Goal: Task Accomplishment & Management: Manage account settings

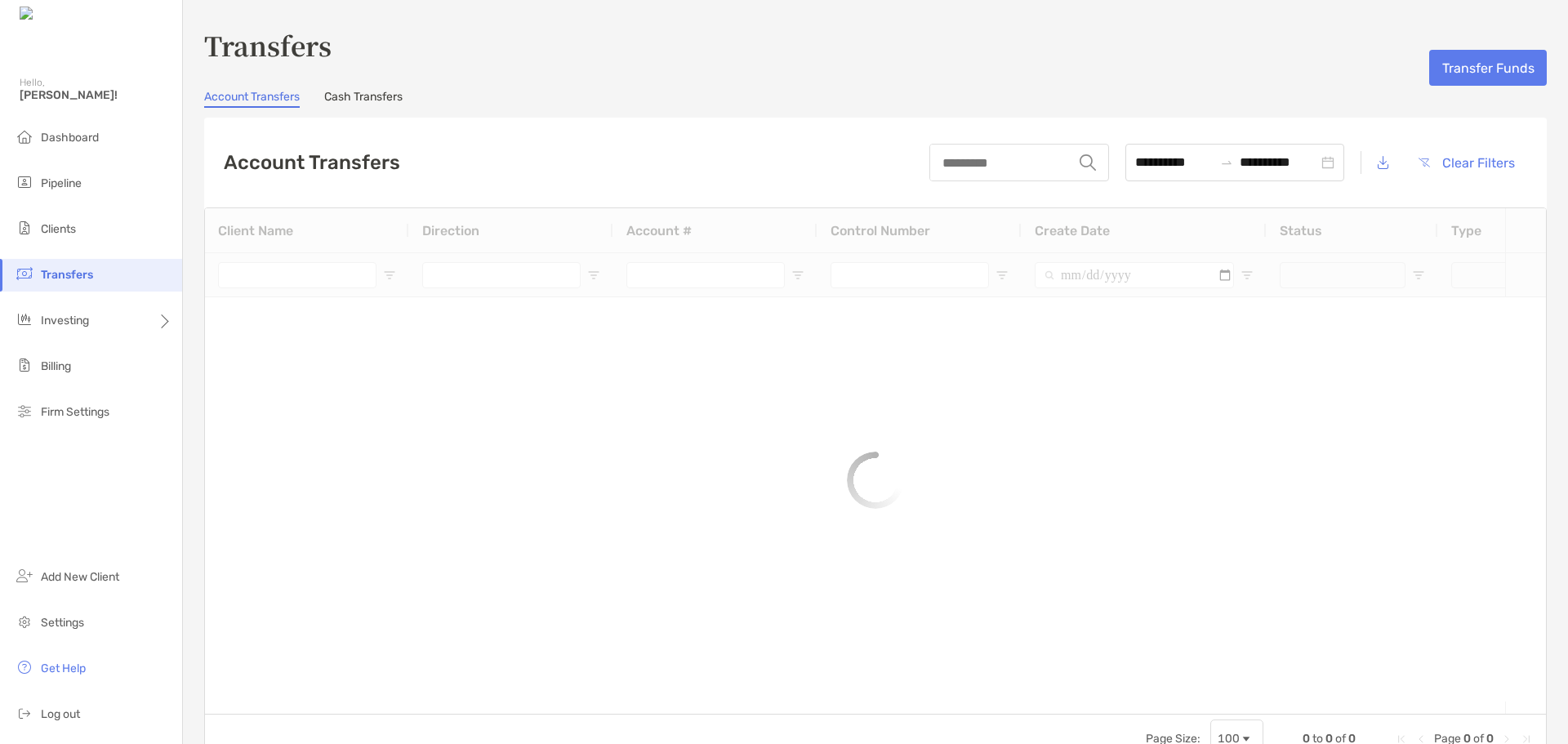
type input "**********"
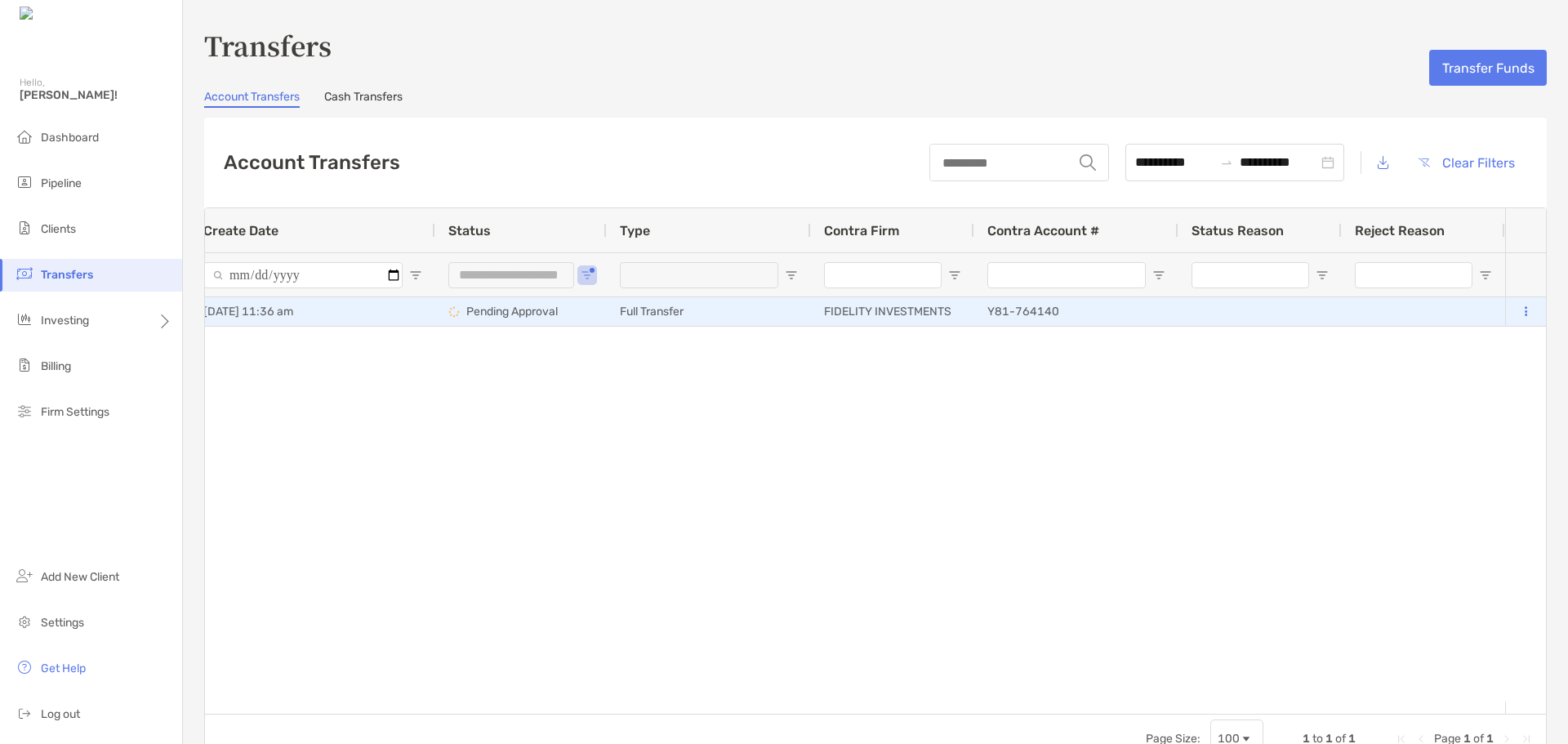
drag, startPoint x: 1512, startPoint y: 302, endPoint x: 1516, endPoint y: 316, distance: 14.6
click at [1518, 304] on div at bounding box center [1525, 312] width 14 height 27
click at [1525, 308] on icon at bounding box center [1526, 311] width 3 height 11
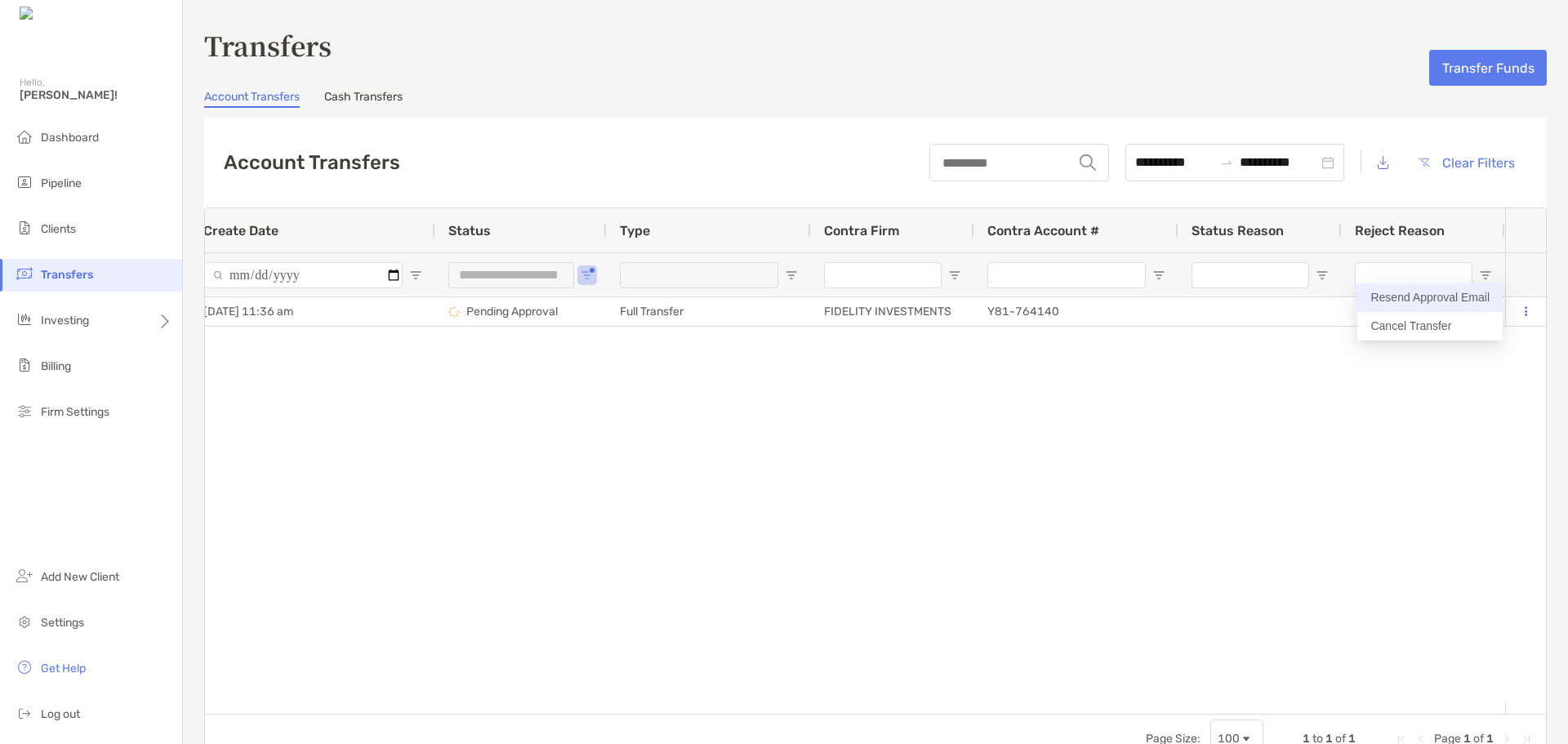
click at [1472, 294] on button "Resend Approval Email" at bounding box center [1431, 298] width 146 height 29
click at [51, 233] on span "Clients" at bounding box center [59, 229] width 36 height 13
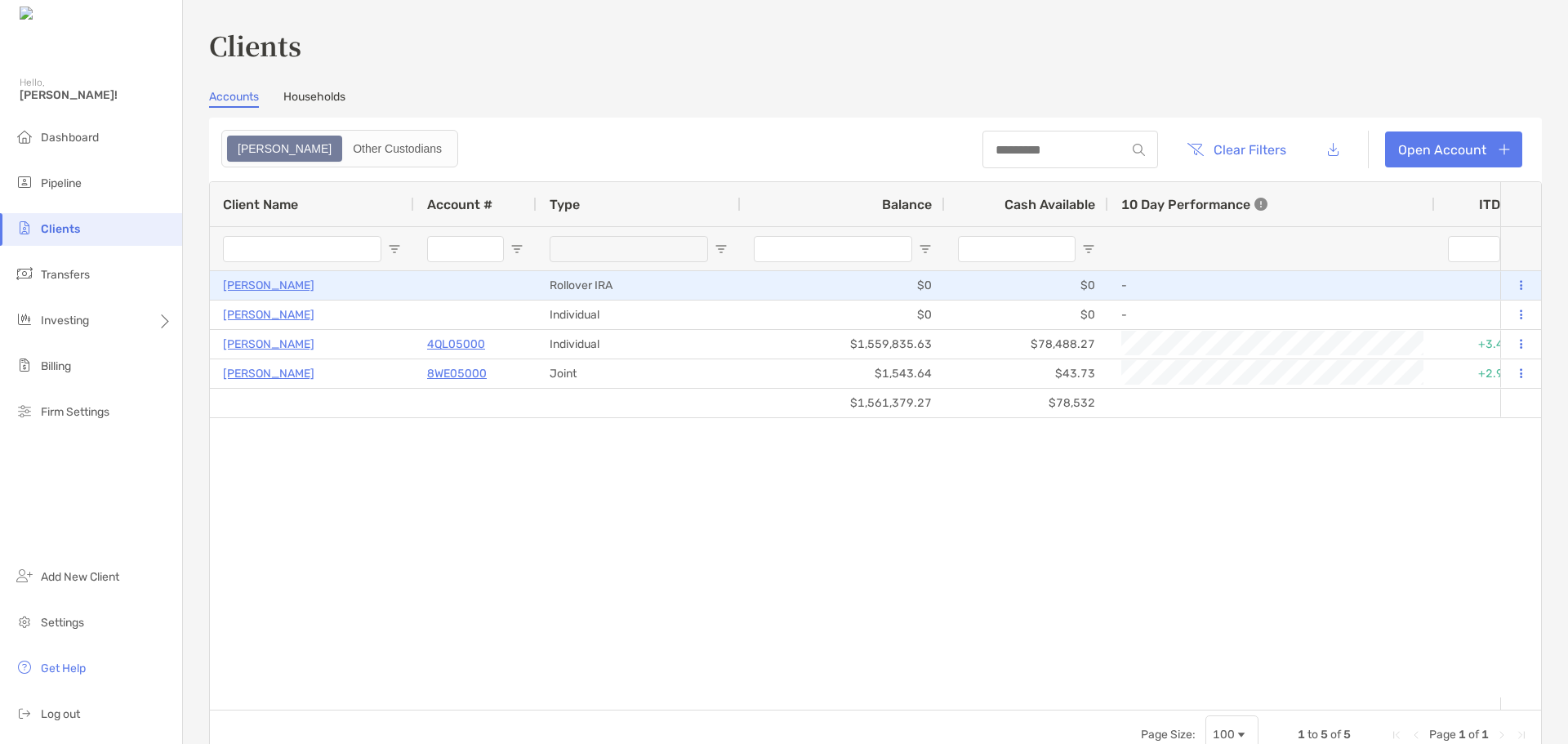
click at [289, 286] on p "[PERSON_NAME]" at bounding box center [268, 285] width 91 height 20
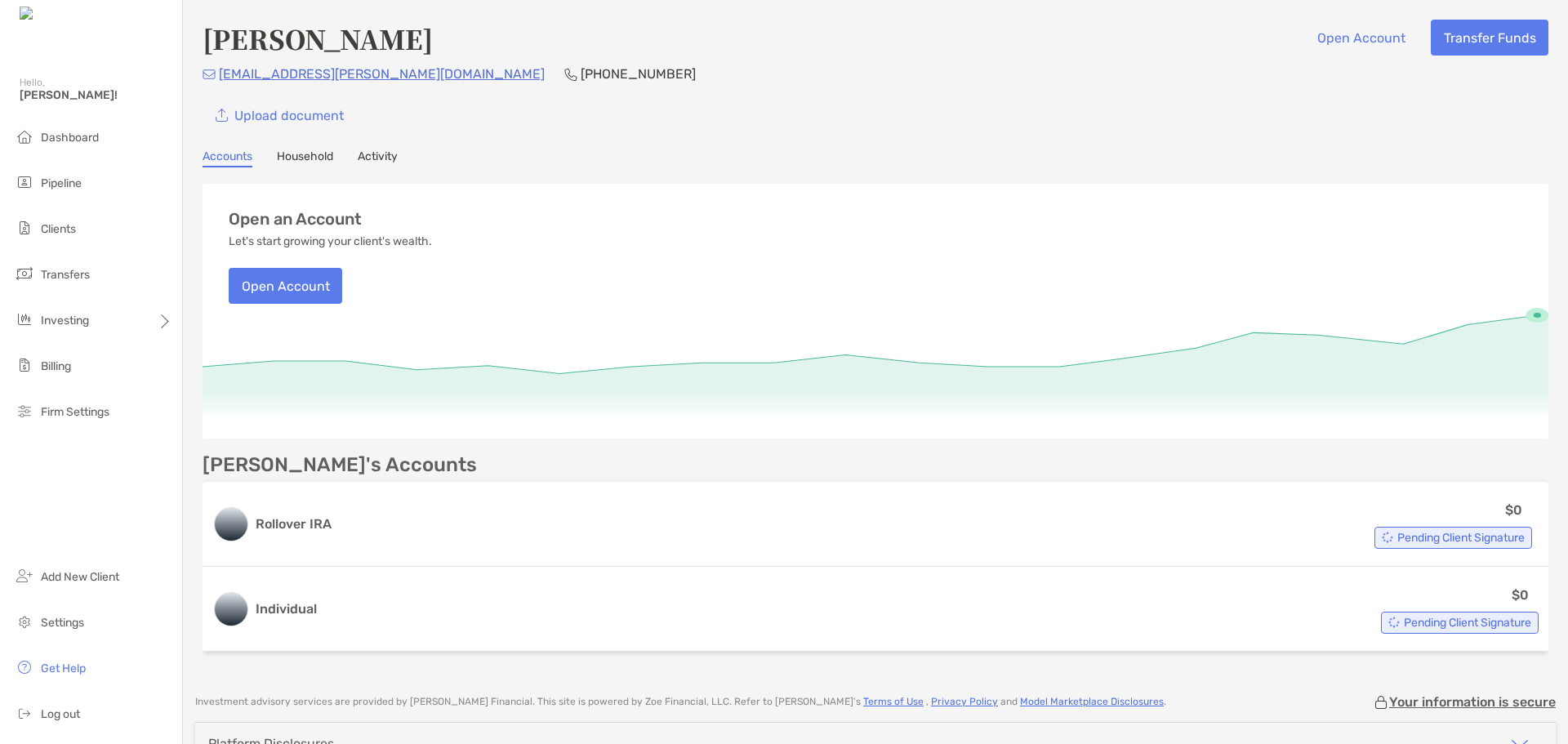
click at [933, 126] on div "Upload document" at bounding box center [875, 114] width 1346 height 36
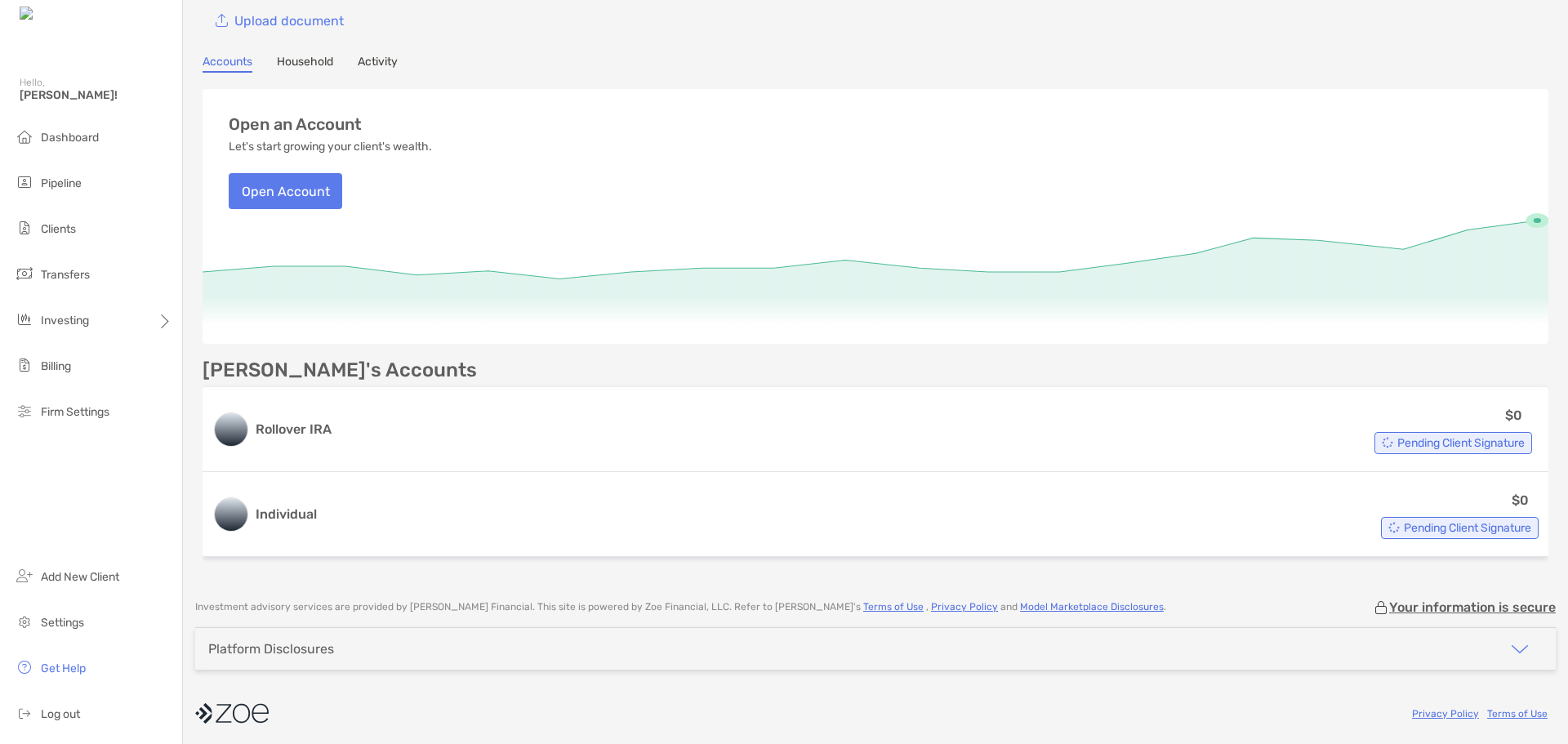
scroll to position [99, 0]
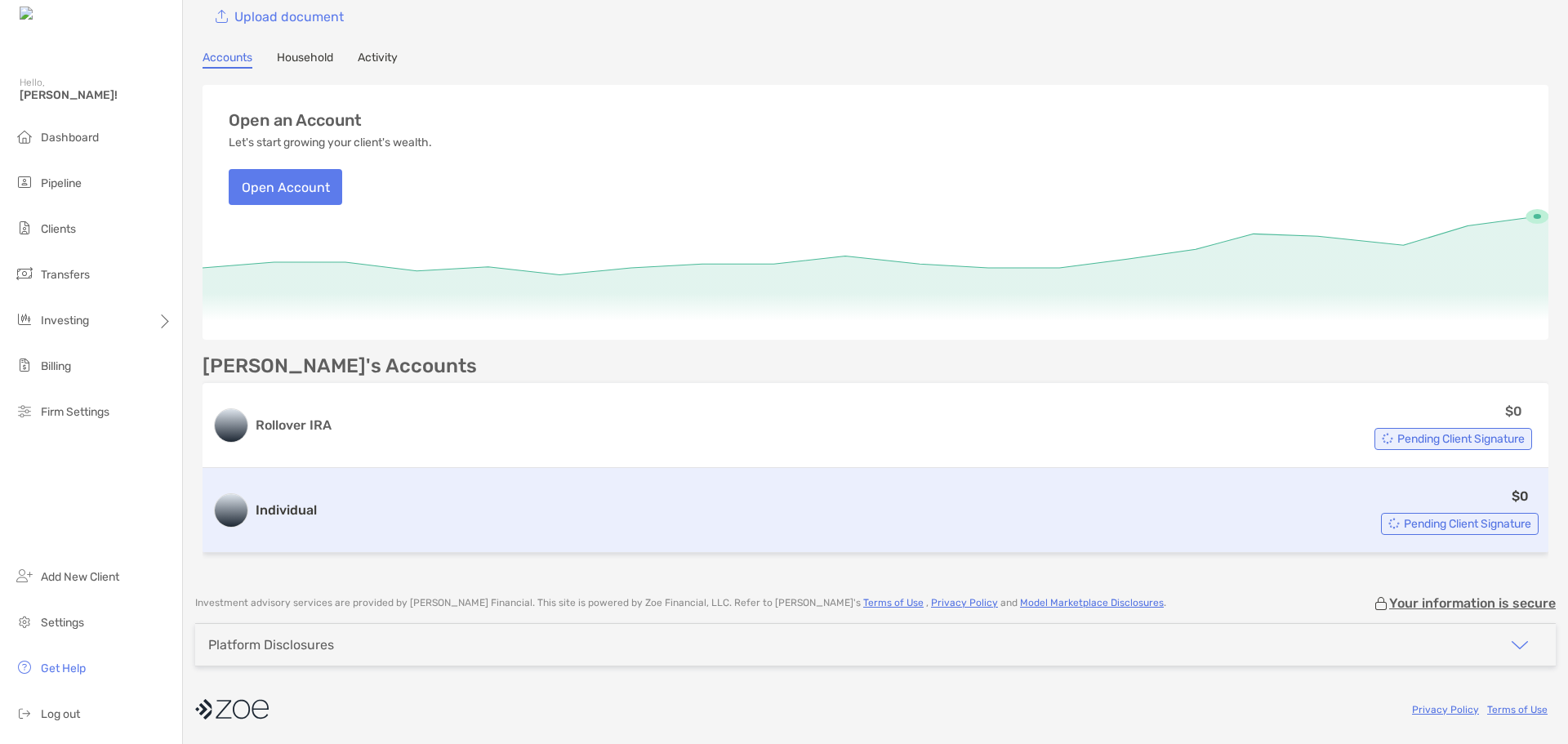
click at [1139, 517] on div "$0 Pending Client Signature" at bounding box center [931, 510] width 1216 height 49
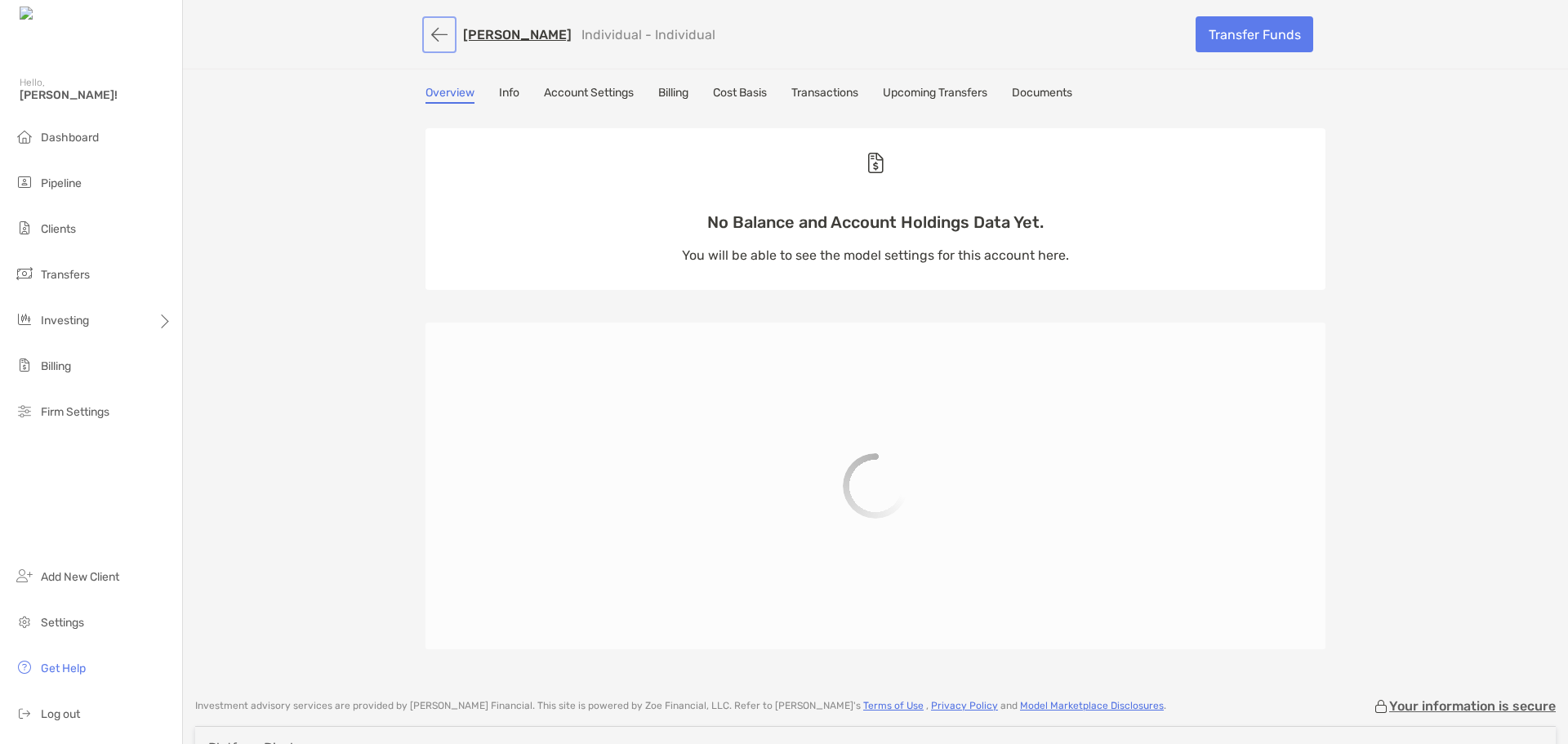
click at [437, 33] on button "button" at bounding box center [439, 34] width 28 height 30
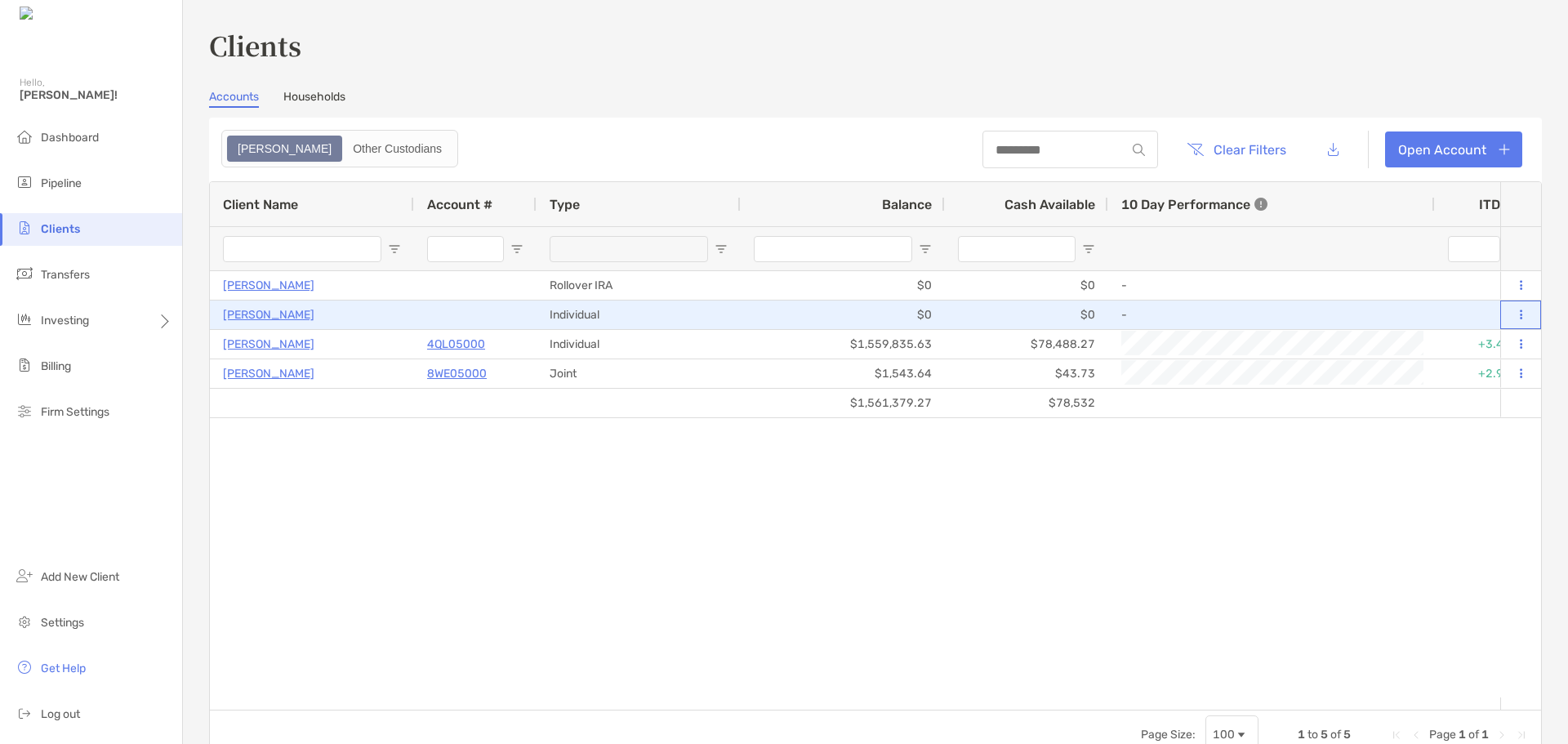
click at [1520, 310] on icon at bounding box center [1521, 315] width 3 height 11
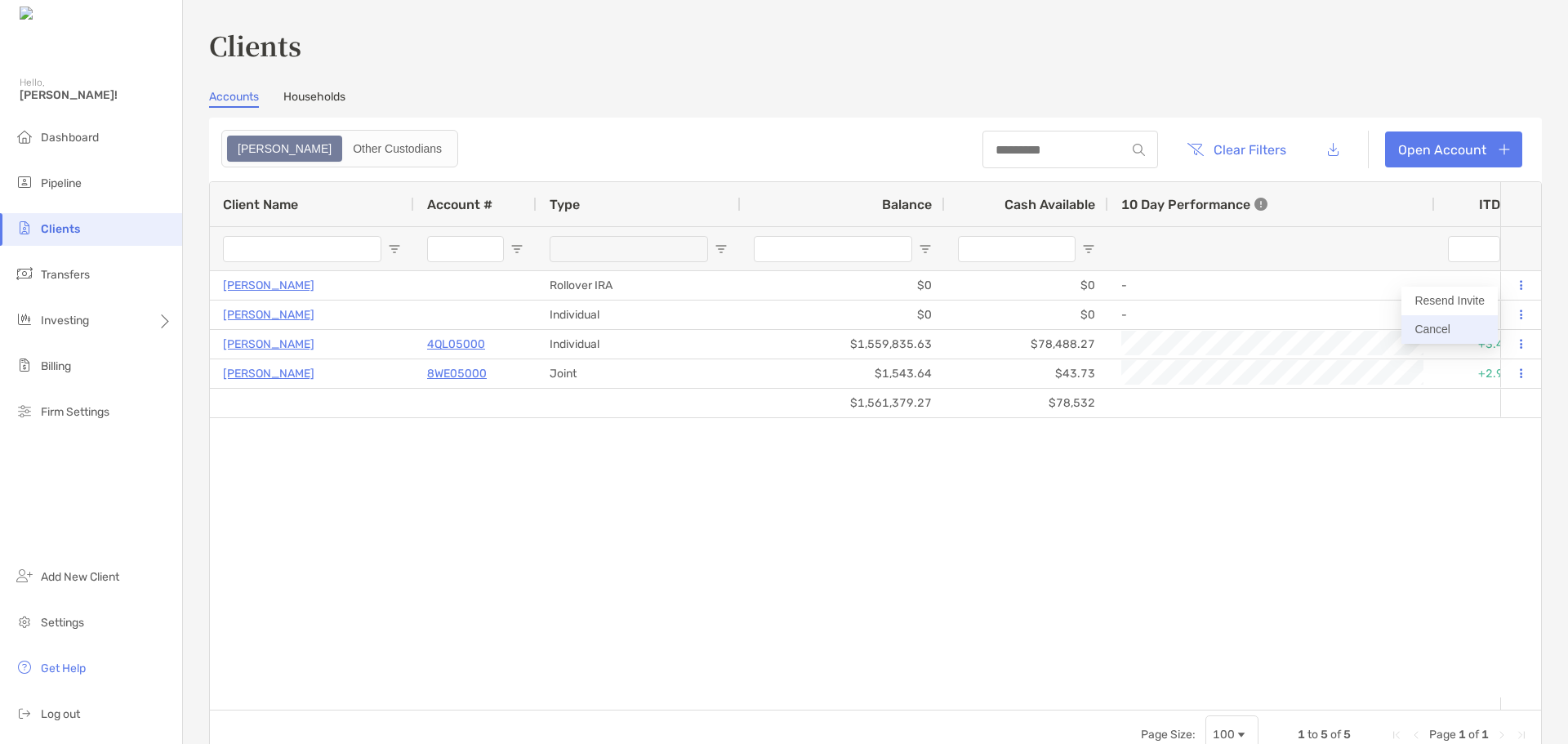
click at [1471, 324] on button "Cancel" at bounding box center [1450, 330] width 96 height 29
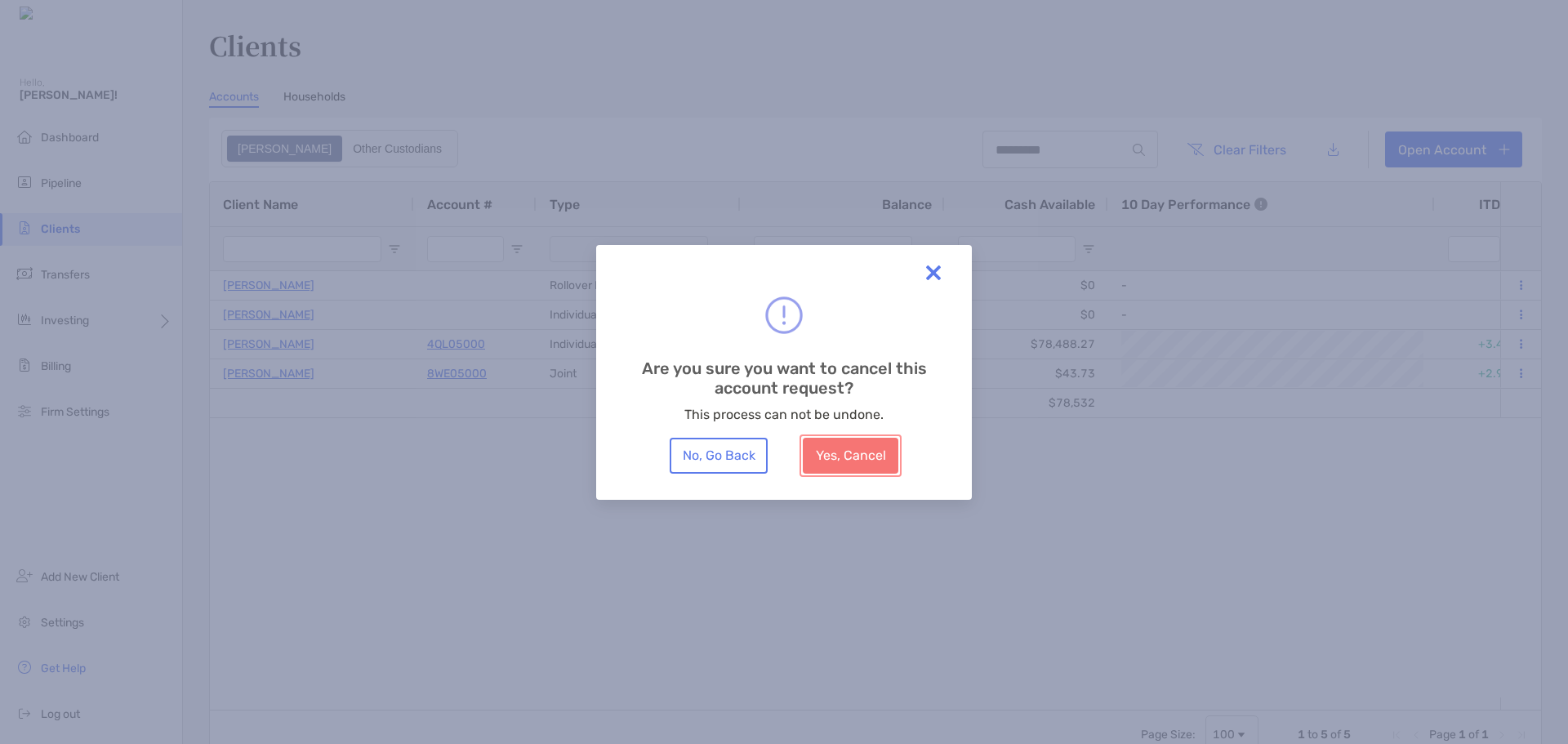
click at [855, 448] on button "Yes, Cancel" at bounding box center [851, 455] width 96 height 36
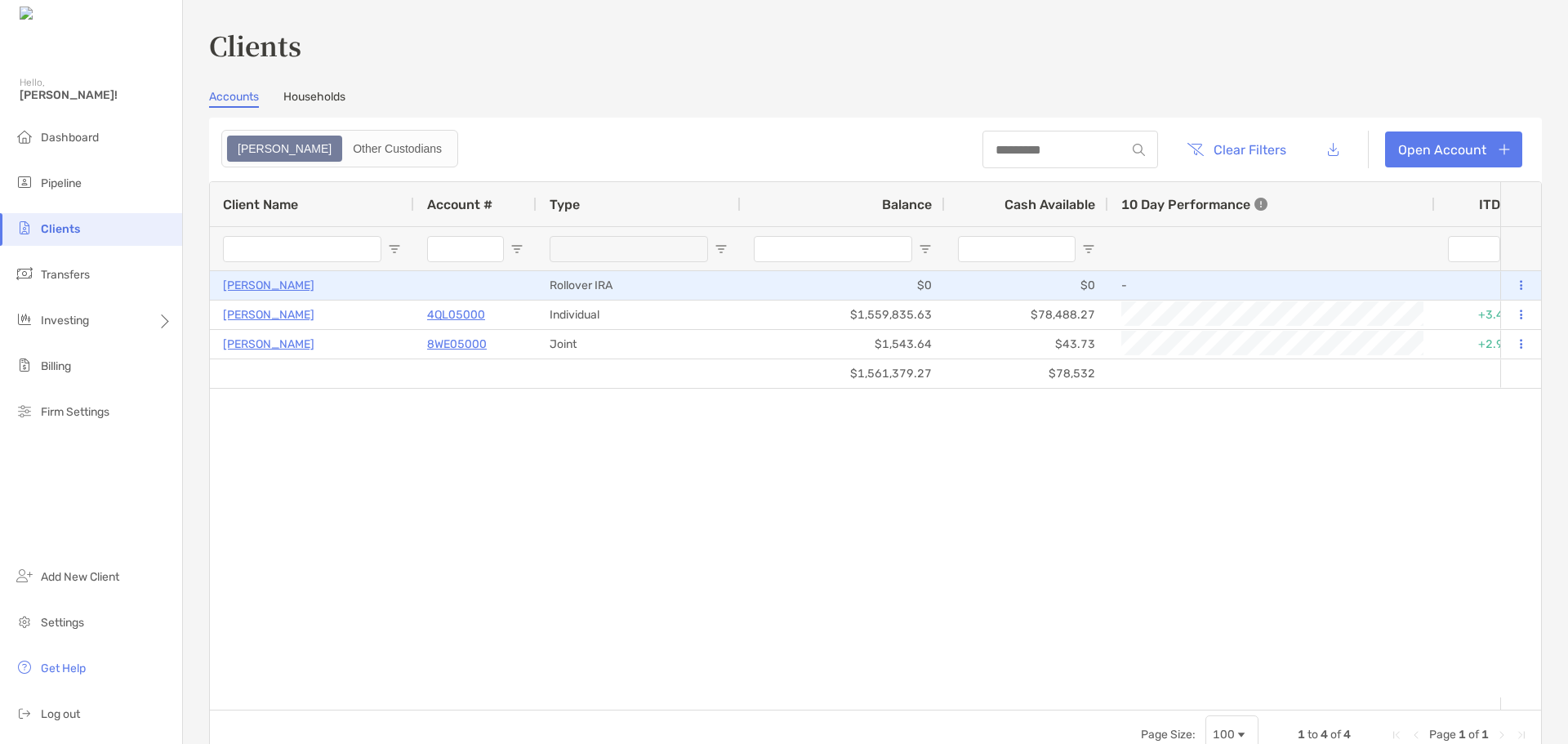
click at [303, 283] on p "[PERSON_NAME]" at bounding box center [268, 285] width 91 height 20
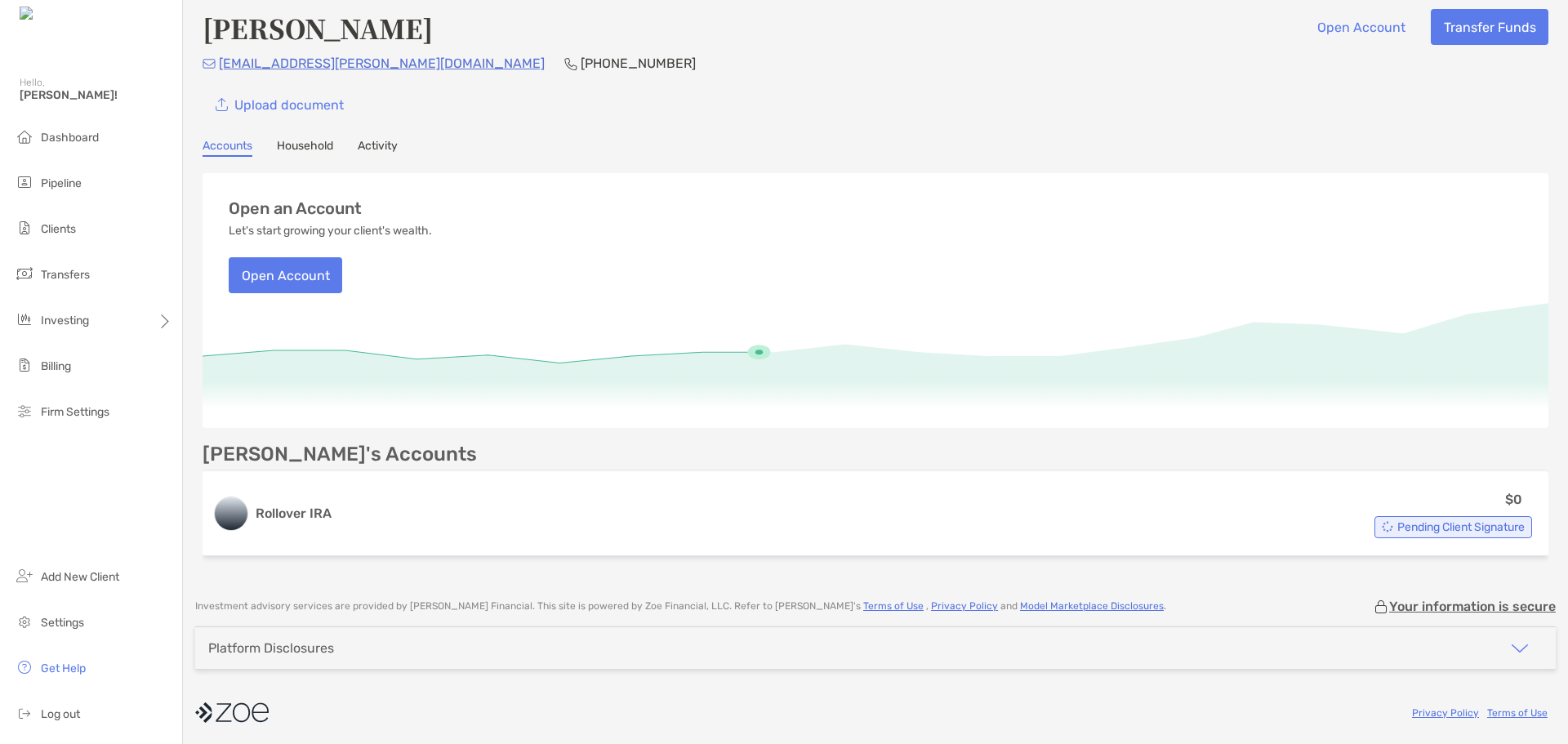
scroll to position [13, 0]
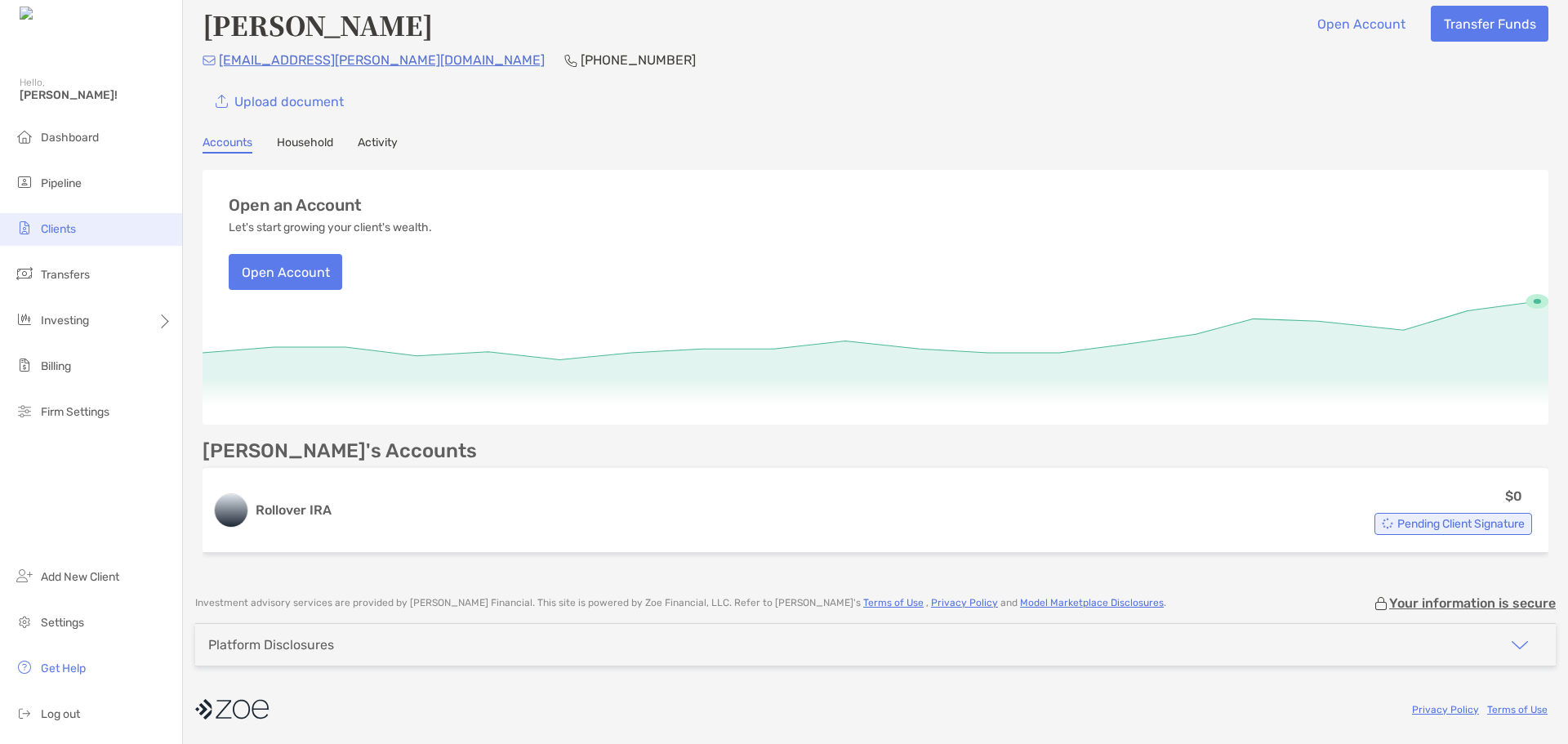
click at [41, 228] on span "Clients" at bounding box center [59, 229] width 36 height 13
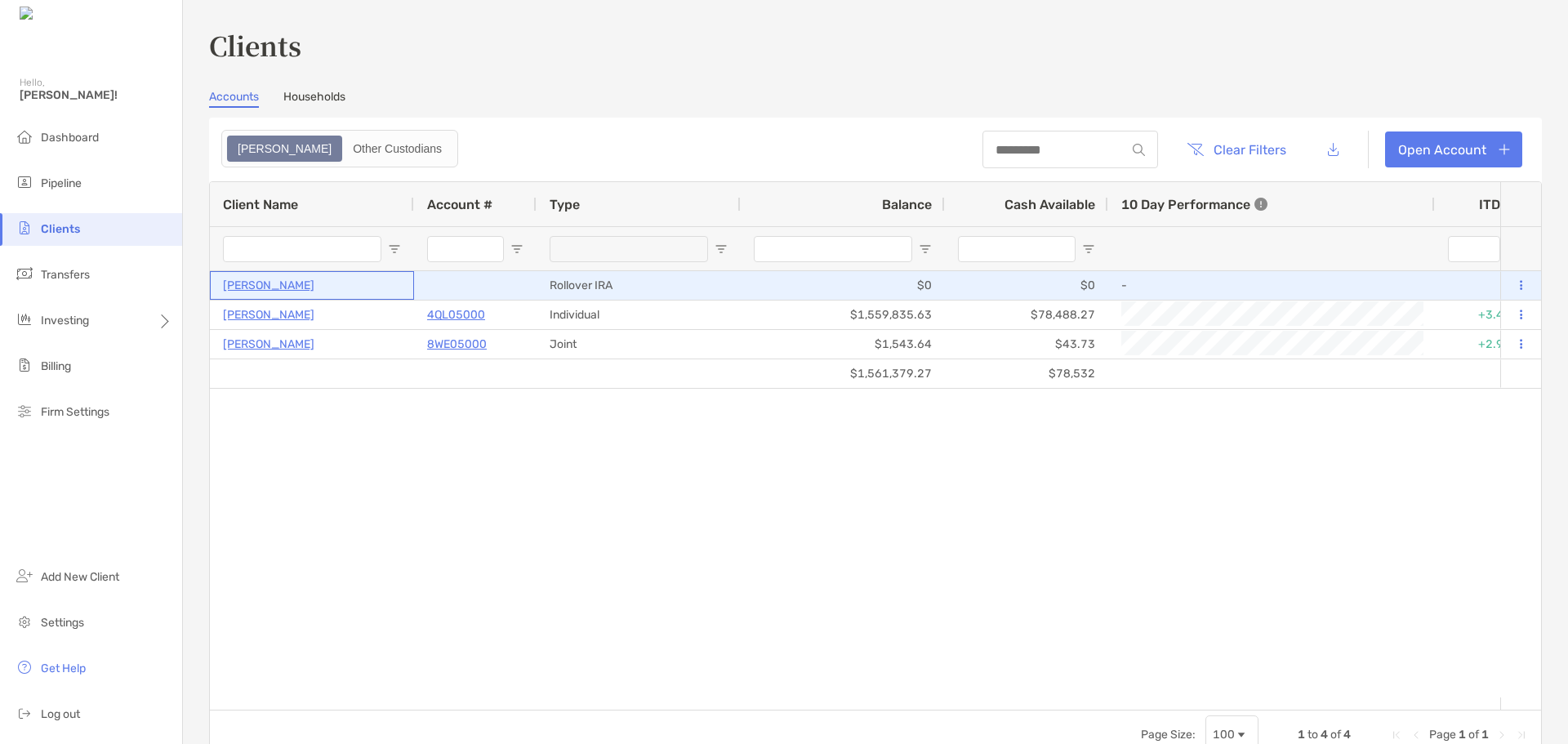
click at [272, 288] on p "[PERSON_NAME]" at bounding box center [268, 285] width 91 height 20
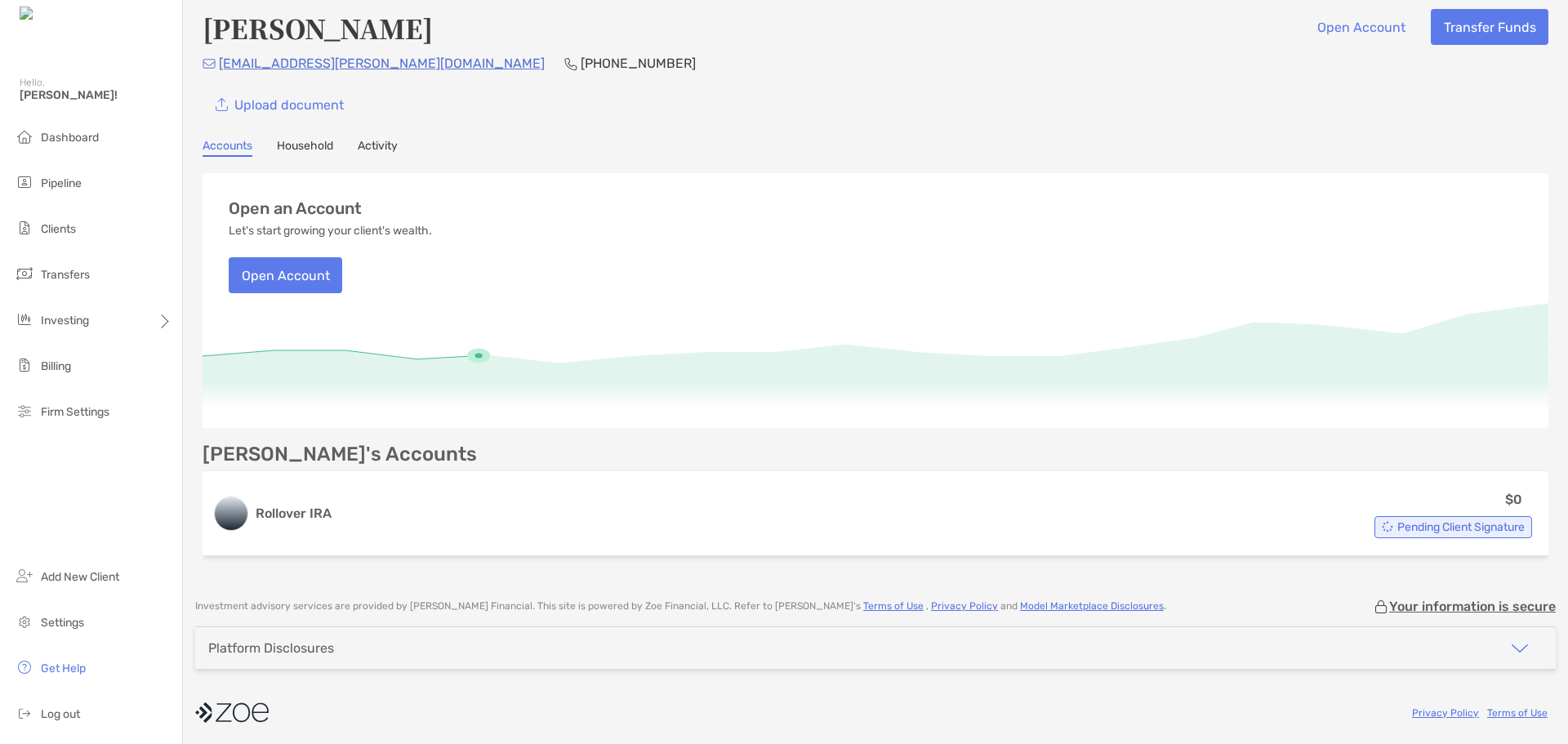
scroll to position [13, 0]
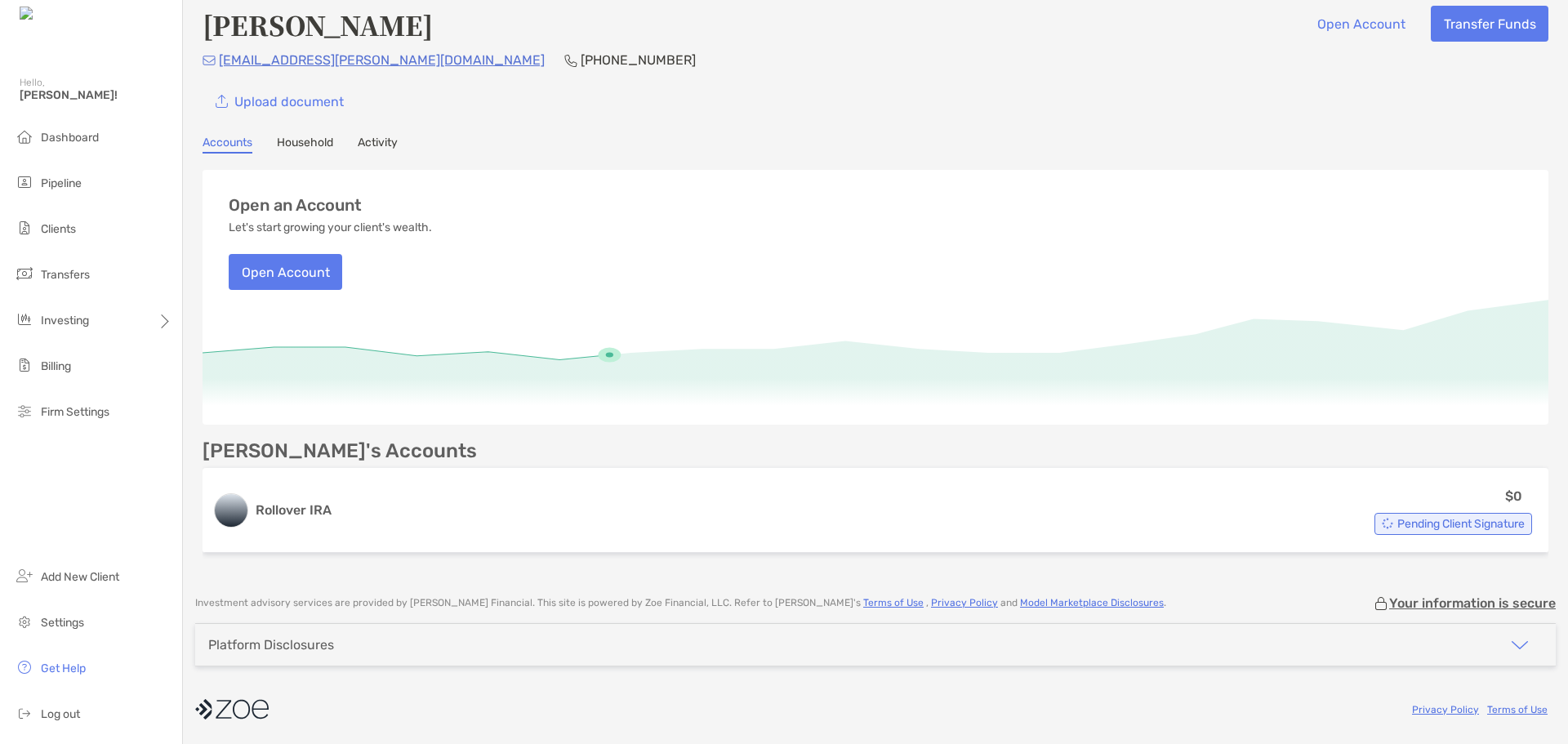
click at [310, 146] on link "Household" at bounding box center [305, 144] width 57 height 18
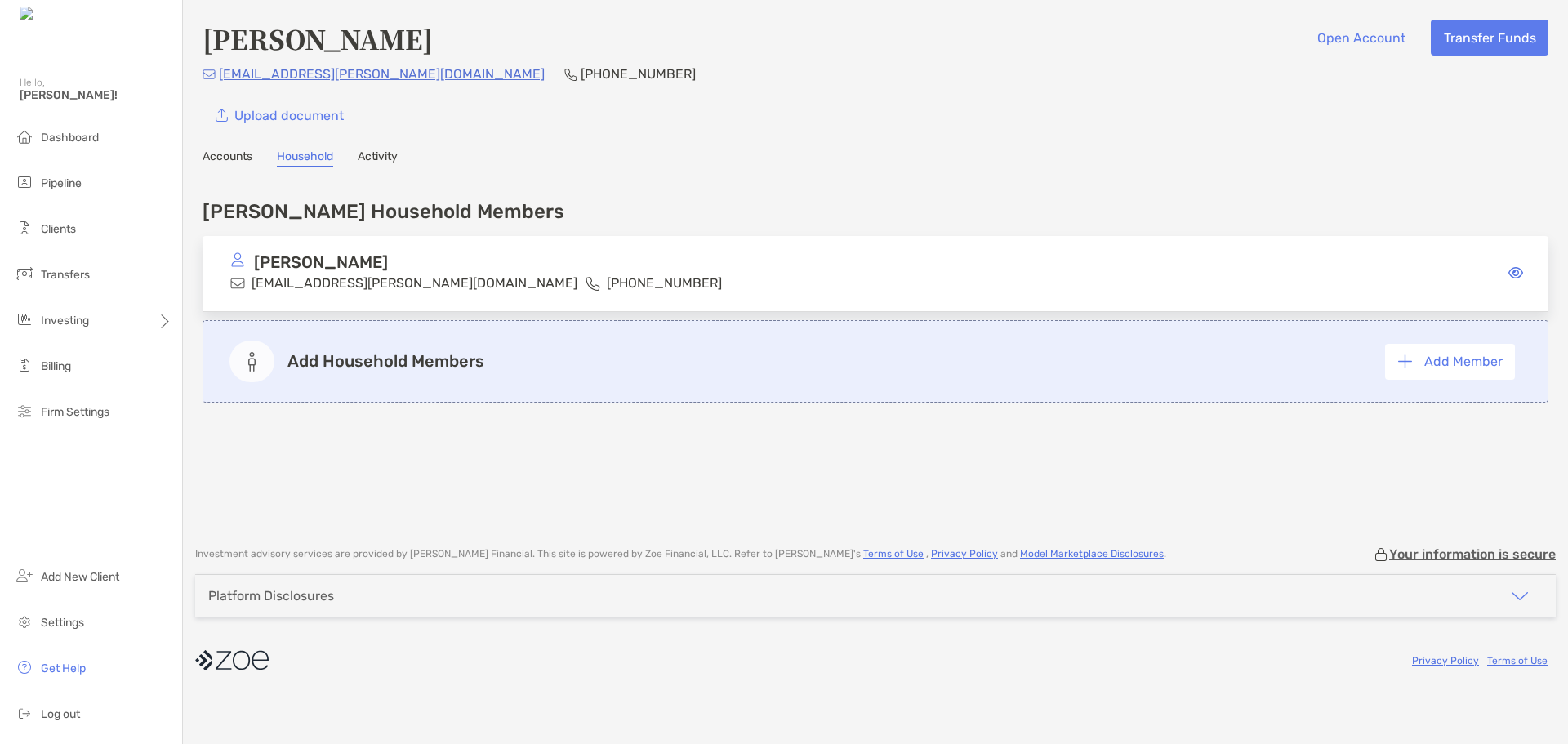
click at [397, 157] on link "Activity" at bounding box center [378, 158] width 40 height 18
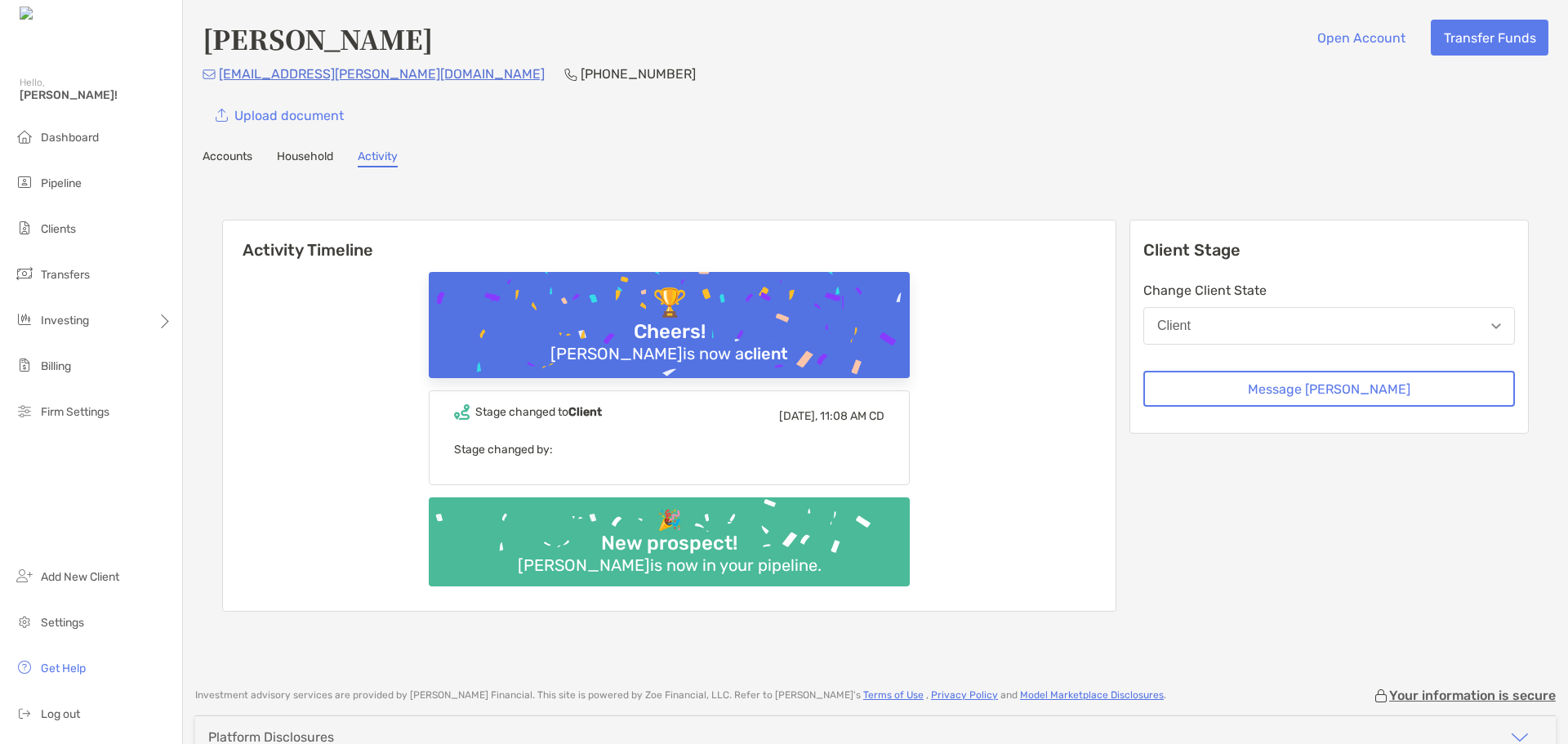
click at [1412, 333] on button "Client" at bounding box center [1329, 325] width 371 height 37
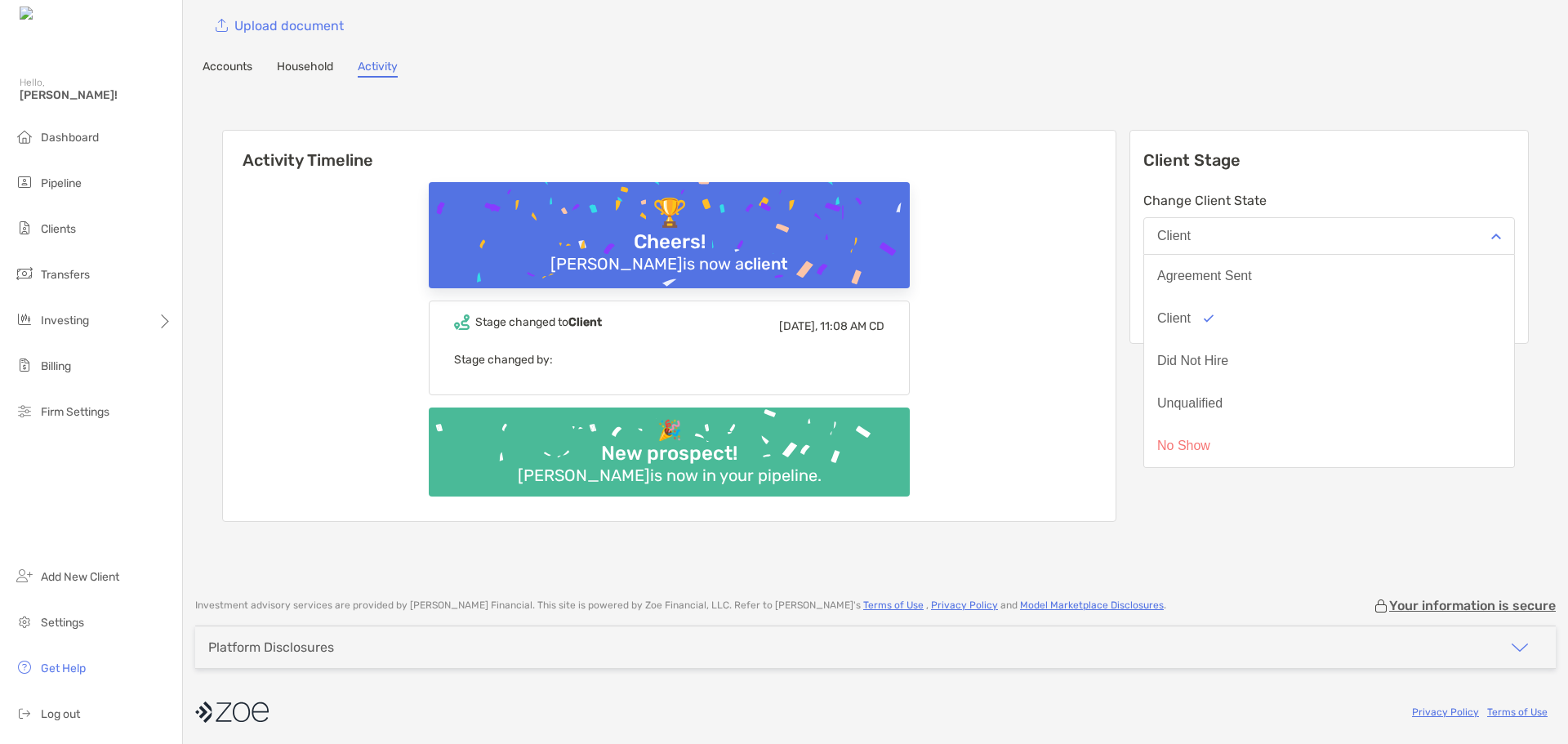
scroll to position [92, 0]
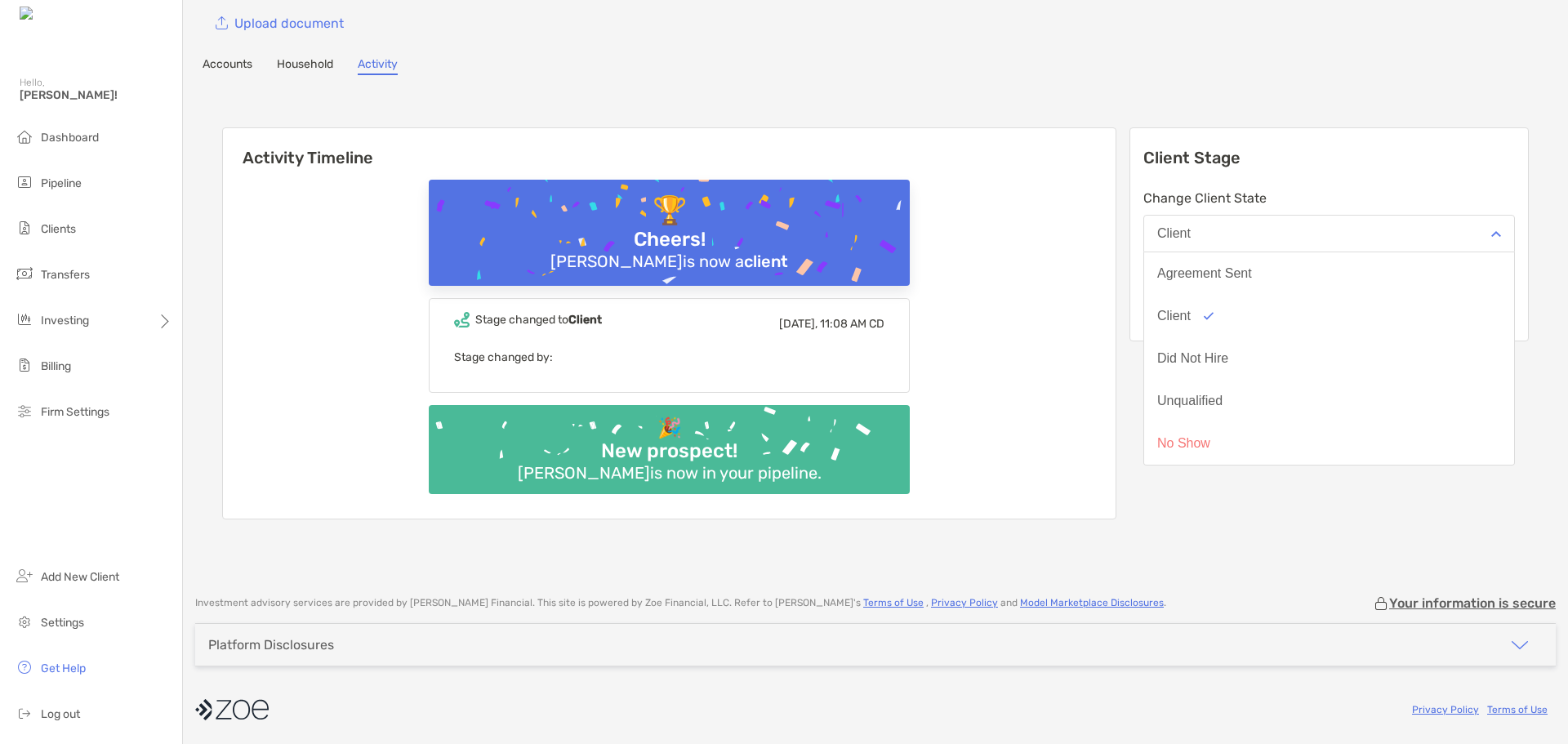
click at [1217, 549] on div "Activity Timeline 🏆 Cheers! [PERSON_NAME] is now a client Stage changed to Clie…" at bounding box center [875, 325] width 1346 height 468
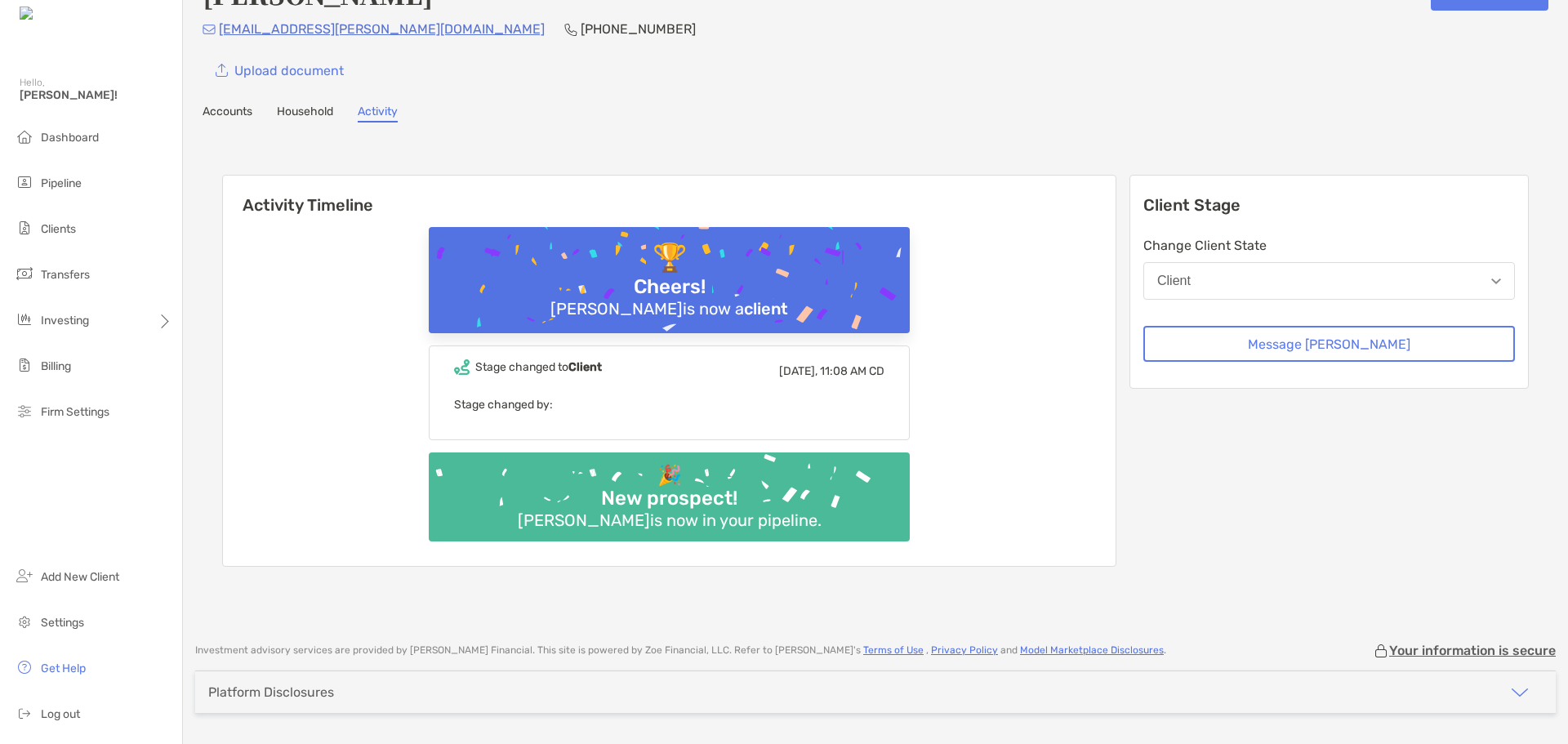
scroll to position [0, 0]
